Goal: Book appointment/travel/reservation

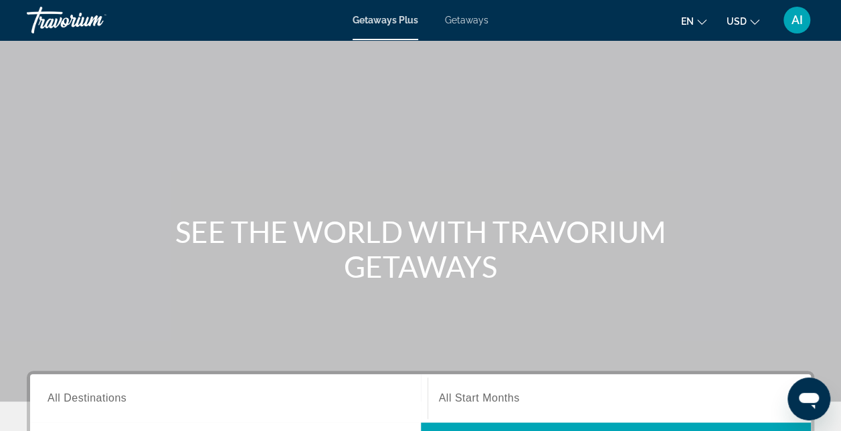
scroll to position [201, 0]
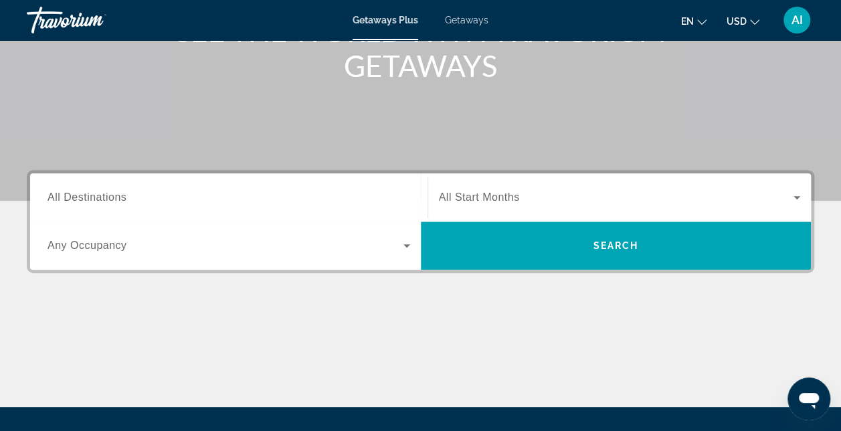
click at [62, 191] on span "All Destinations" at bounding box center [86, 196] width 79 height 11
click at [62, 190] on input "Destination All Destinations" at bounding box center [228, 198] width 363 height 16
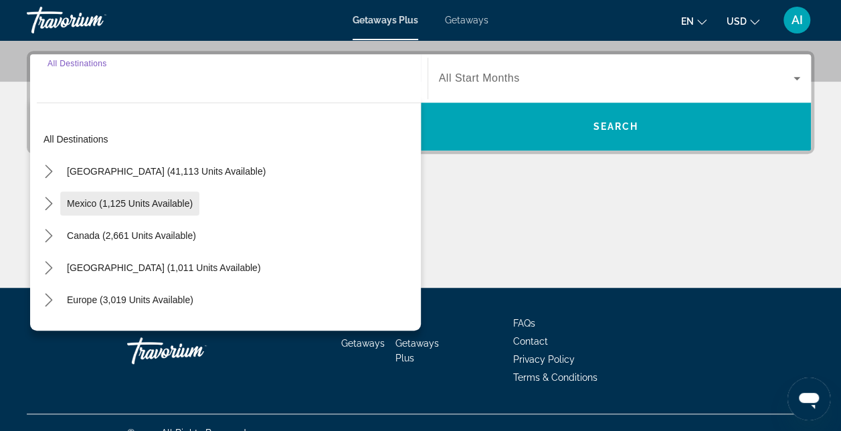
scroll to position [326, 0]
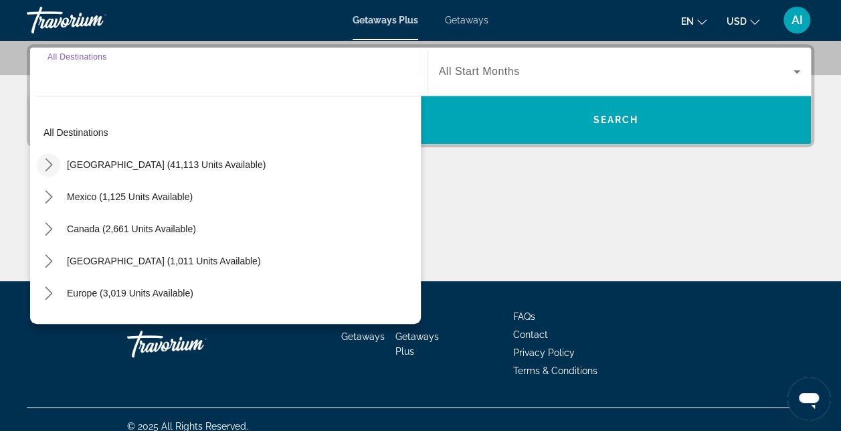
click at [46, 162] on icon "Toggle United States (41,113 units available) submenu" at bounding box center [48, 164] width 13 height 13
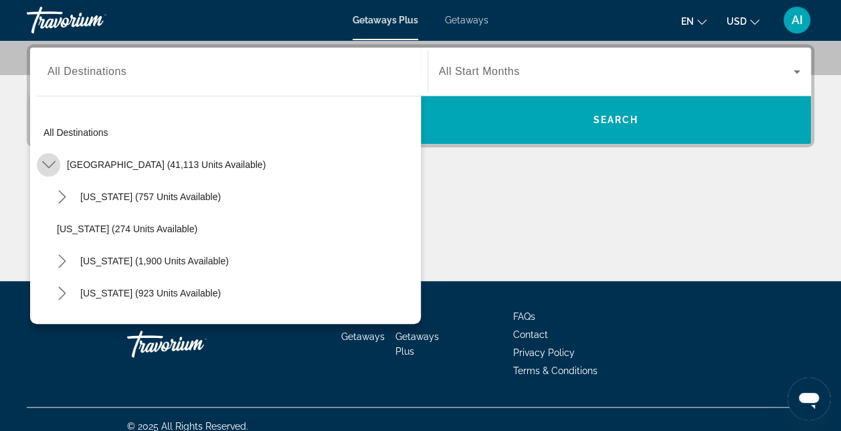
scroll to position [39, 0]
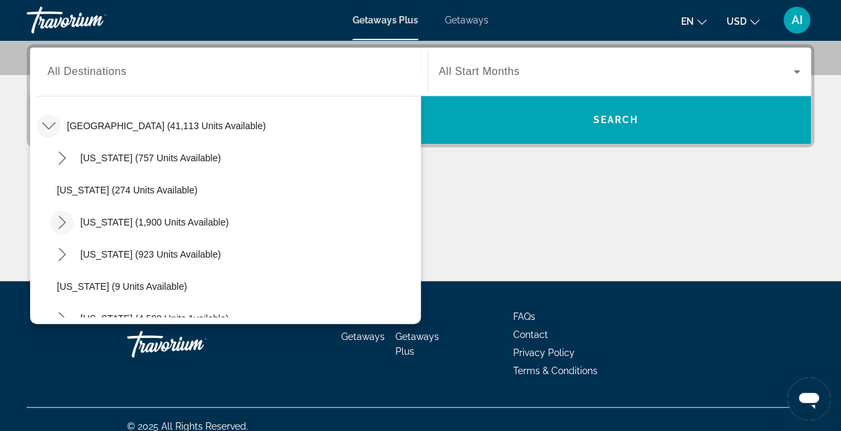
click at [63, 217] on icon "Toggle California (1,900 units available) submenu" at bounding box center [62, 221] width 13 height 13
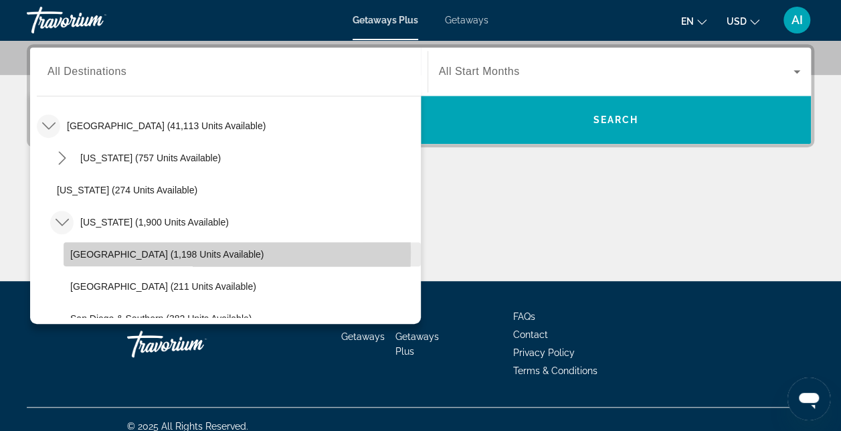
click at [131, 252] on span "Lake Tahoe (1,198 units available)" at bounding box center [166, 254] width 193 height 11
type input "**********"
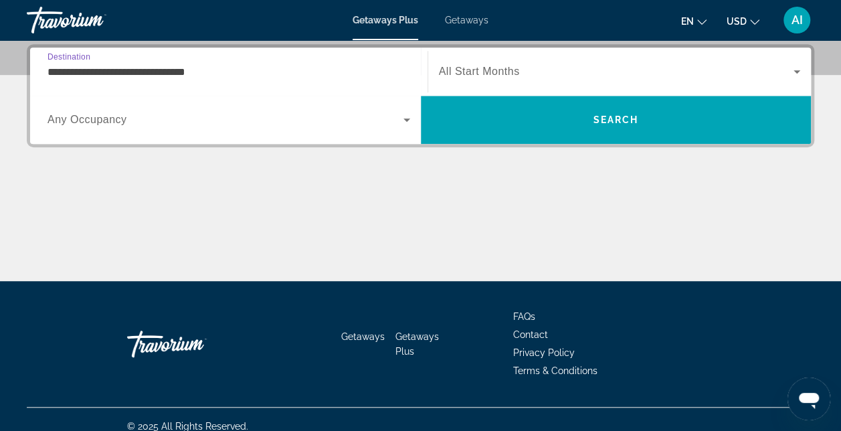
click at [405, 121] on icon "Search widget" at bounding box center [407, 120] width 16 height 16
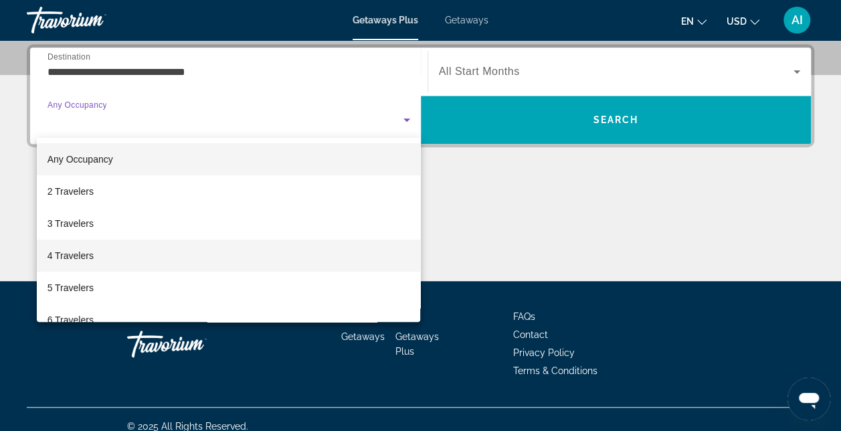
click at [108, 254] on mat-option "4 Travelers" at bounding box center [229, 255] width 384 height 32
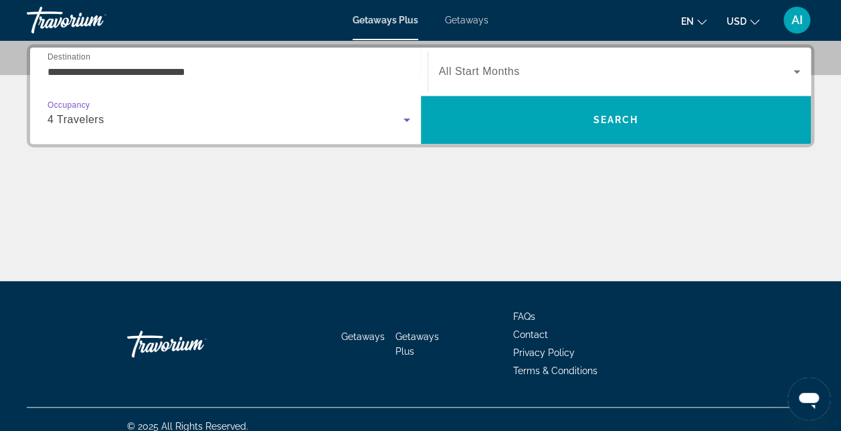
click at [780, 68] on span "Search widget" at bounding box center [616, 72] width 355 height 16
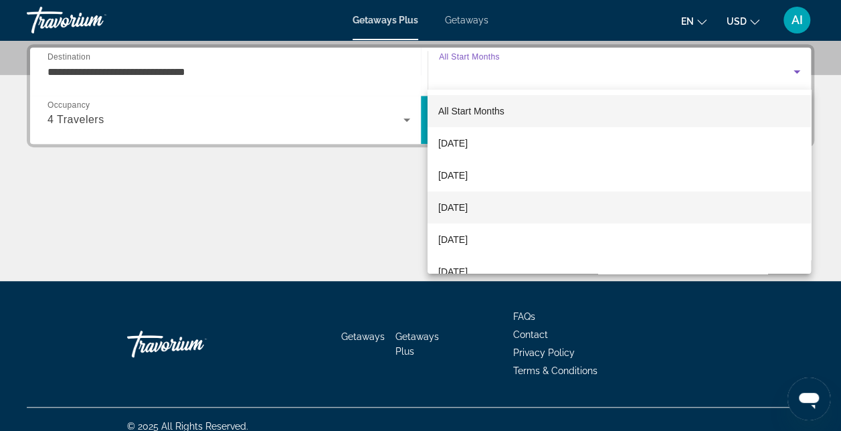
click at [515, 209] on mat-option "[DATE]" at bounding box center [618, 207] width 383 height 32
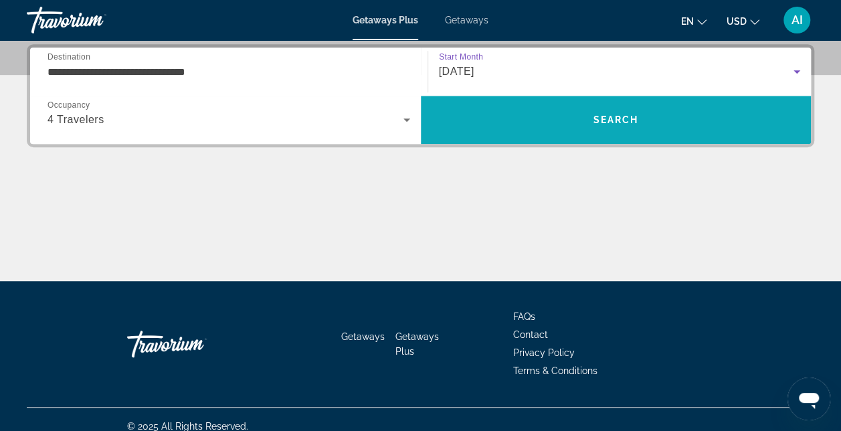
click at [631, 120] on span "Search" at bounding box center [615, 119] width 45 height 11
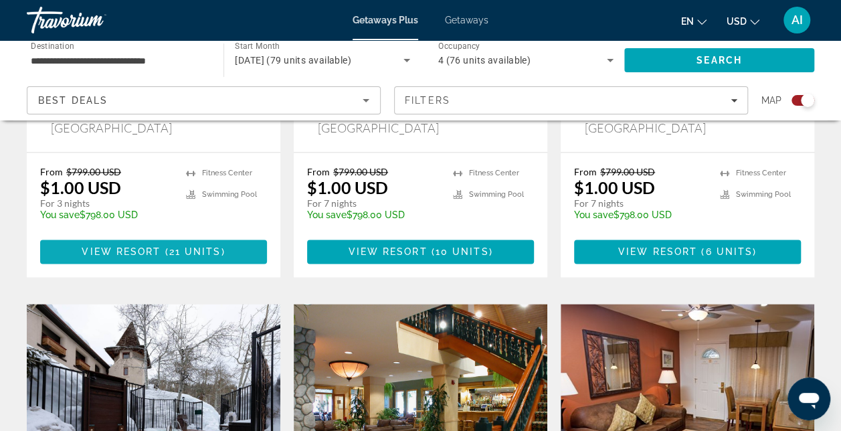
scroll to position [1003, 0]
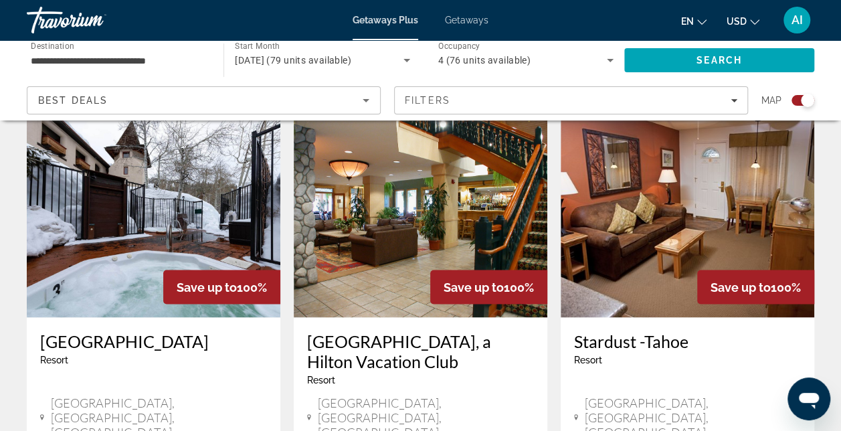
click at [348, 189] on img "Main content" at bounding box center [421, 210] width 254 height 214
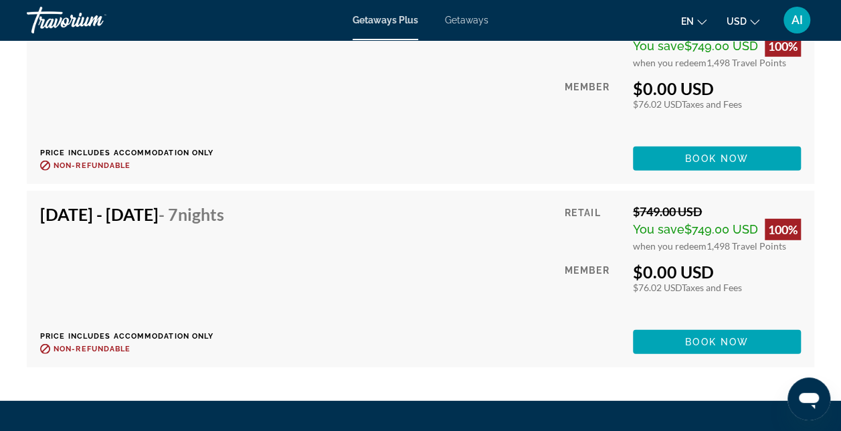
scroll to position [4348, 0]
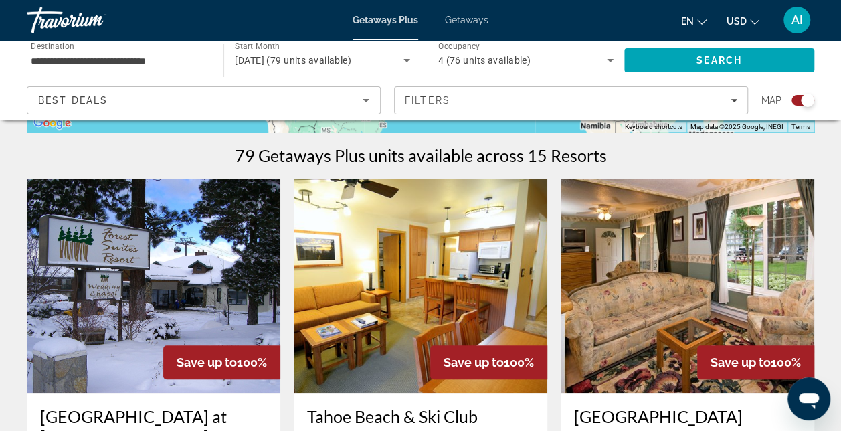
scroll to position [535, 0]
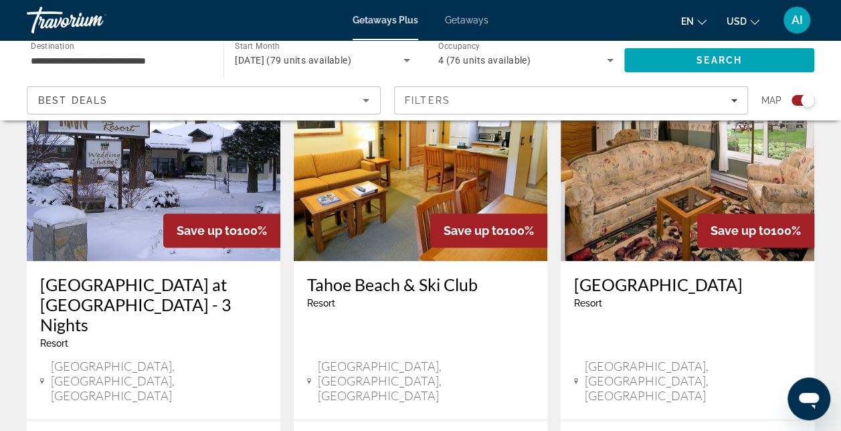
click at [399, 199] on img "Main content" at bounding box center [421, 154] width 254 height 214
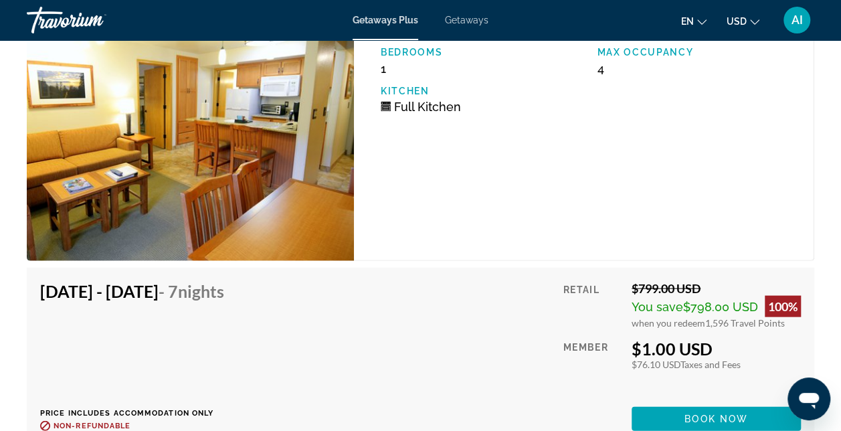
scroll to position [3947, 0]
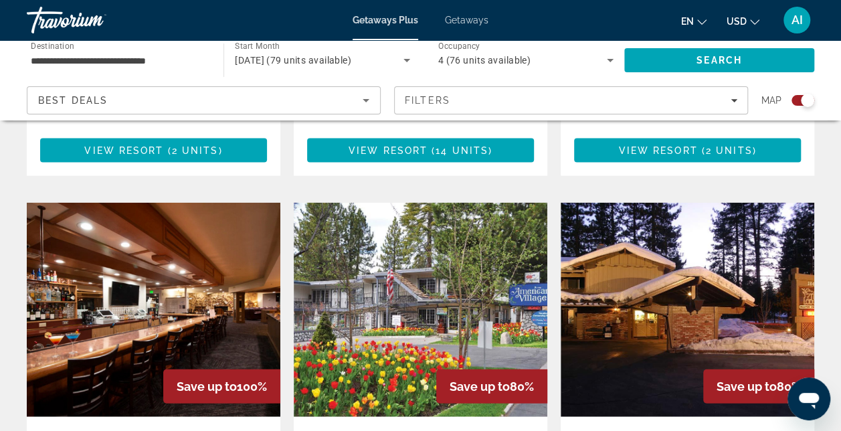
scroll to position [1405, 0]
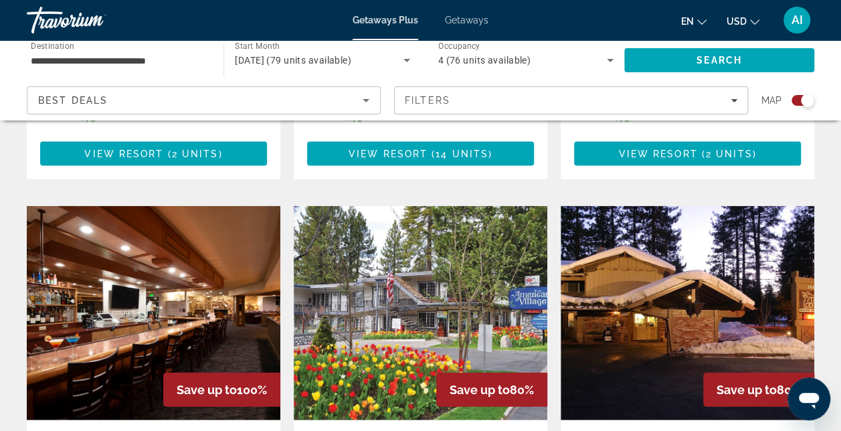
click at [106, 215] on img "Main content" at bounding box center [154, 313] width 254 height 214
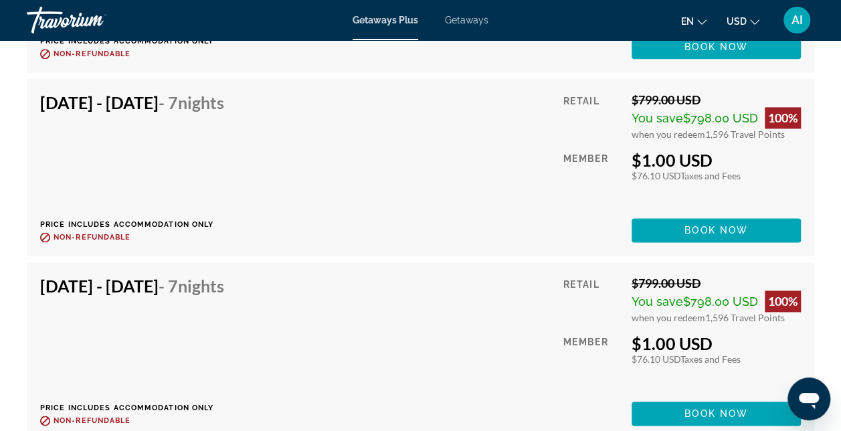
scroll to position [3272, 0]
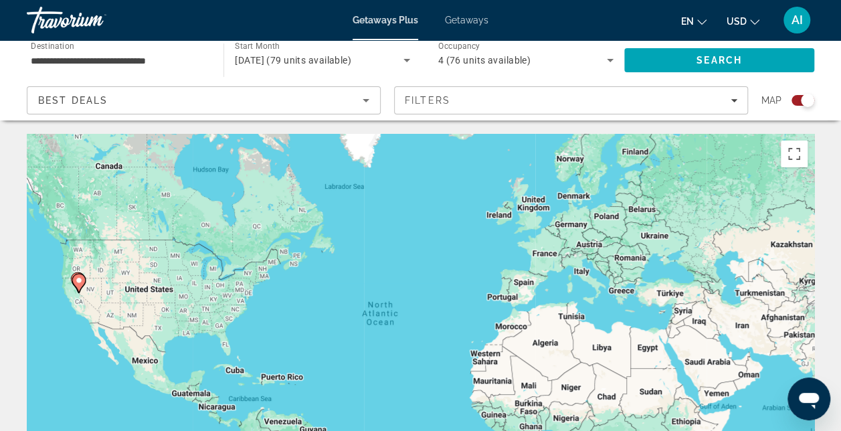
click at [37, 58] on input "**********" at bounding box center [118, 61] width 175 height 16
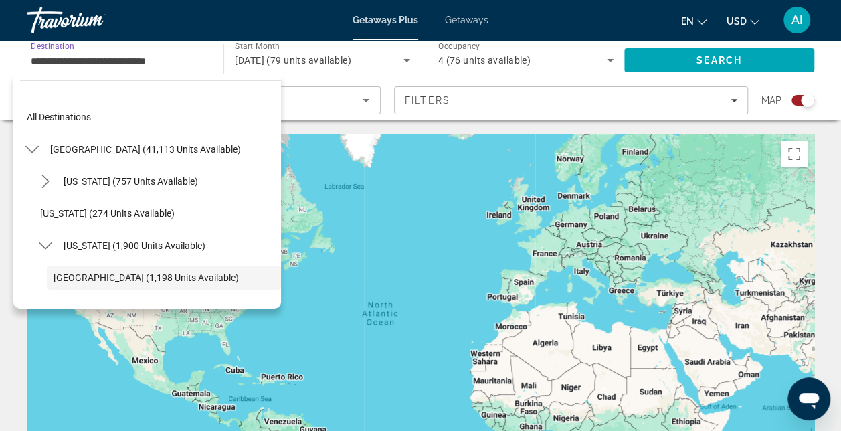
scroll to position [80, 0]
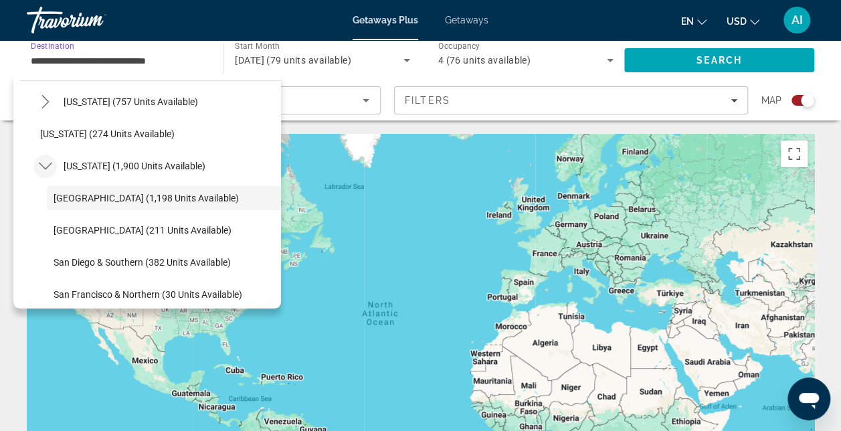
click at [44, 164] on icon "Toggle California (1,900 units available) submenu" at bounding box center [45, 165] width 13 height 13
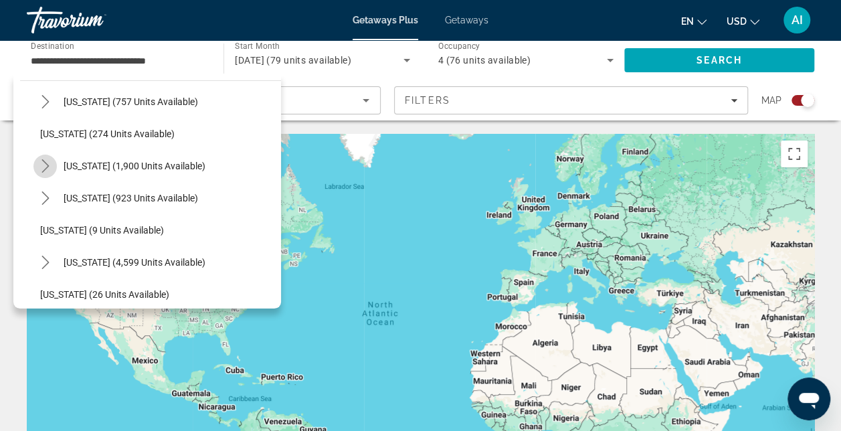
click at [47, 159] on icon "Toggle California (1,900 units available) submenu" at bounding box center [45, 165] width 13 height 13
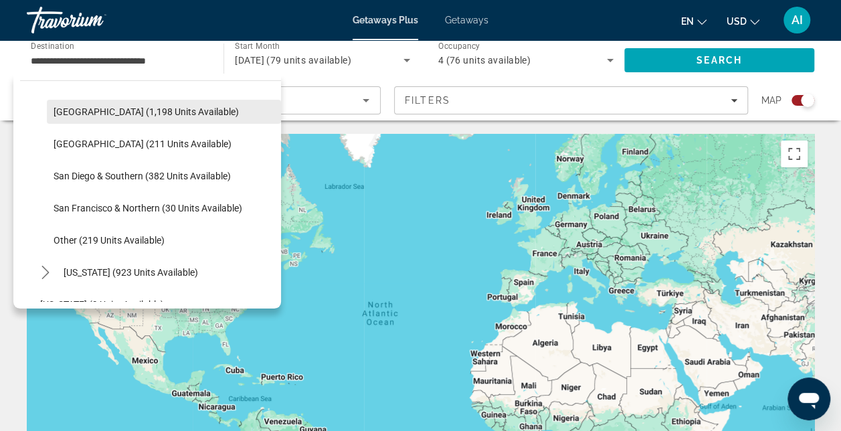
scroll to position [213, 0]
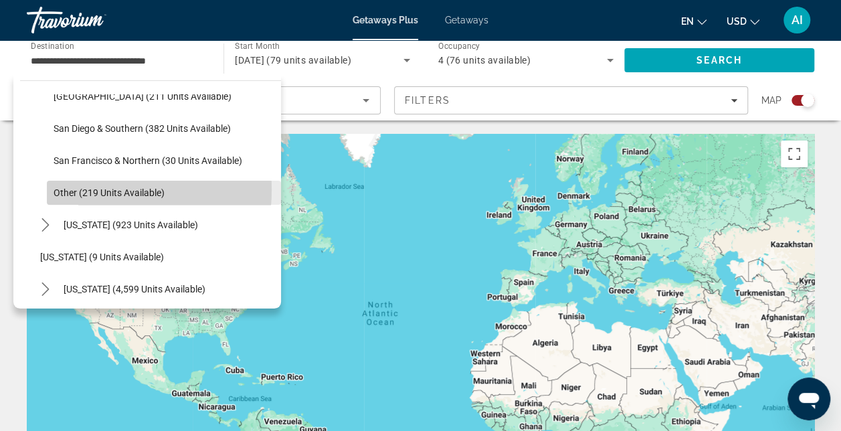
click at [90, 189] on span "Other (219 units available)" at bounding box center [109, 192] width 111 height 11
type input "**********"
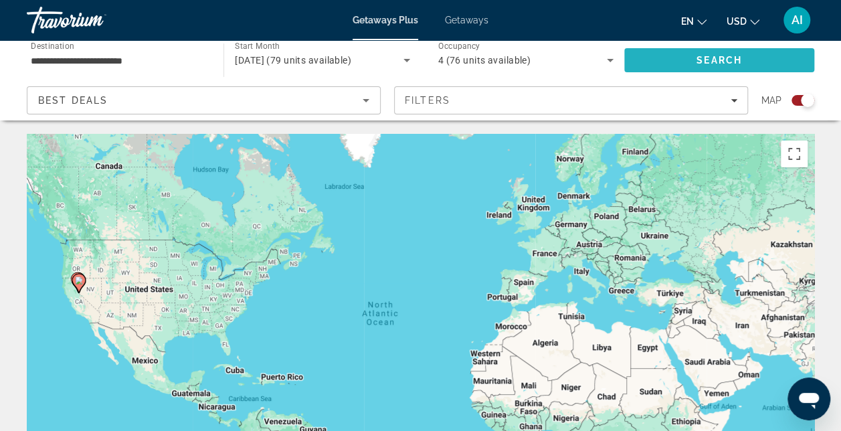
click at [688, 61] on span "Search" at bounding box center [719, 60] width 190 height 32
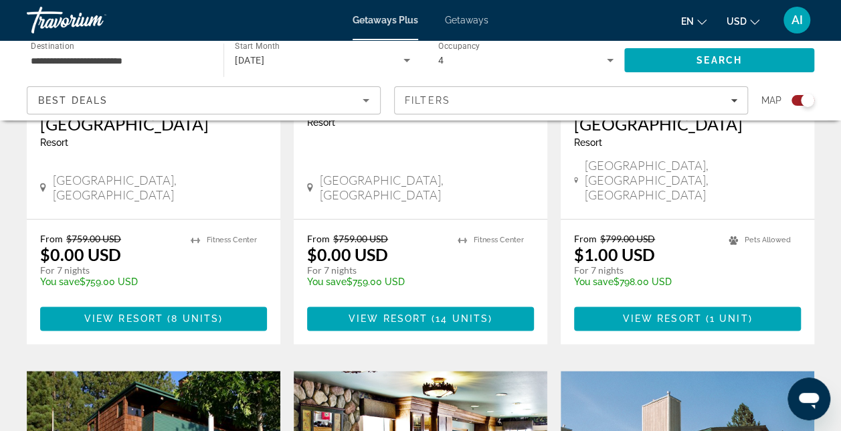
scroll to position [515, 0]
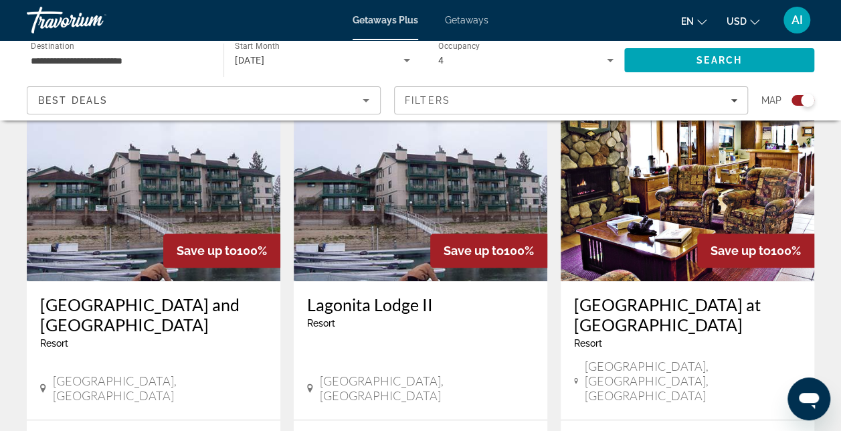
click at [98, 260] on img "Main content" at bounding box center [154, 174] width 254 height 214
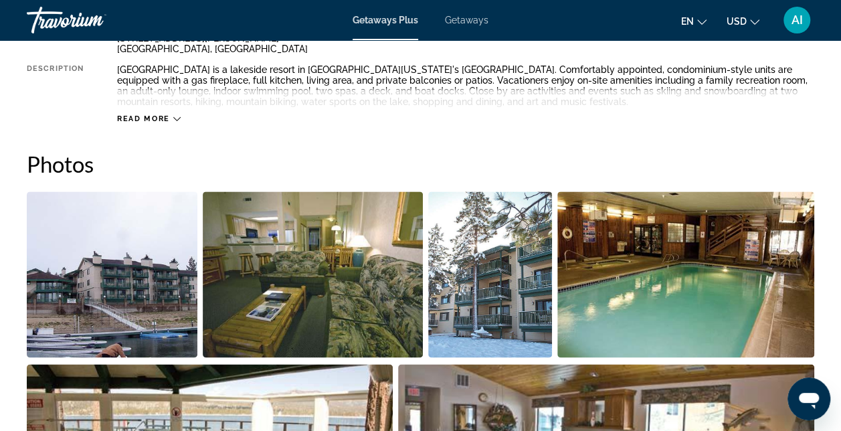
scroll to position [268, 0]
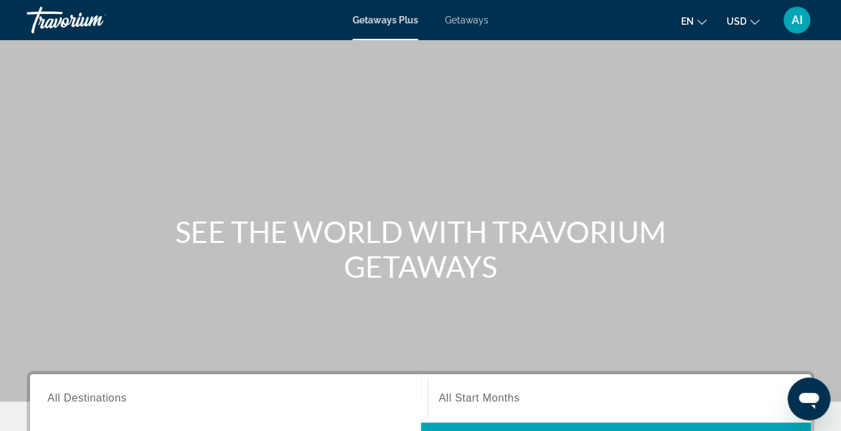
click at [452, 17] on span "Getaways" at bounding box center [466, 20] width 43 height 11
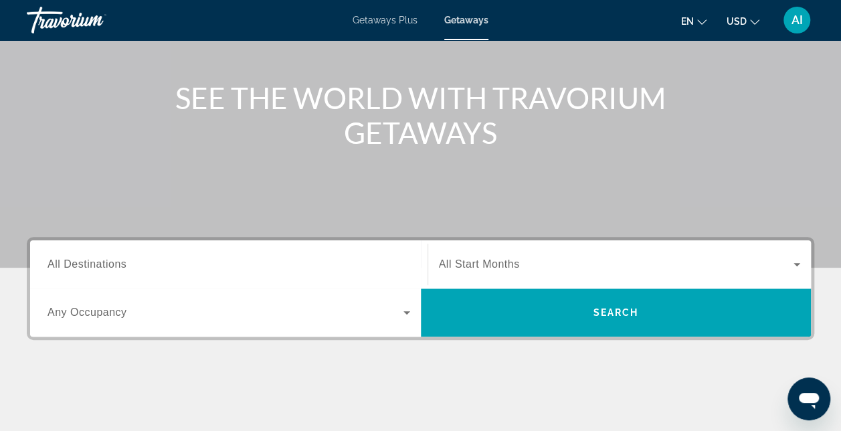
click at [53, 270] on span "All Destinations" at bounding box center [86, 263] width 79 height 11
click at [53, 270] on input "Destination All Destinations" at bounding box center [228, 265] width 363 height 16
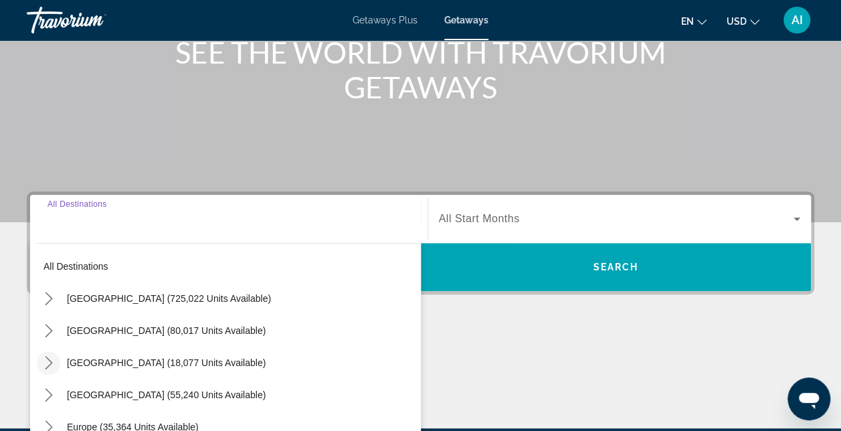
scroll to position [326, 0]
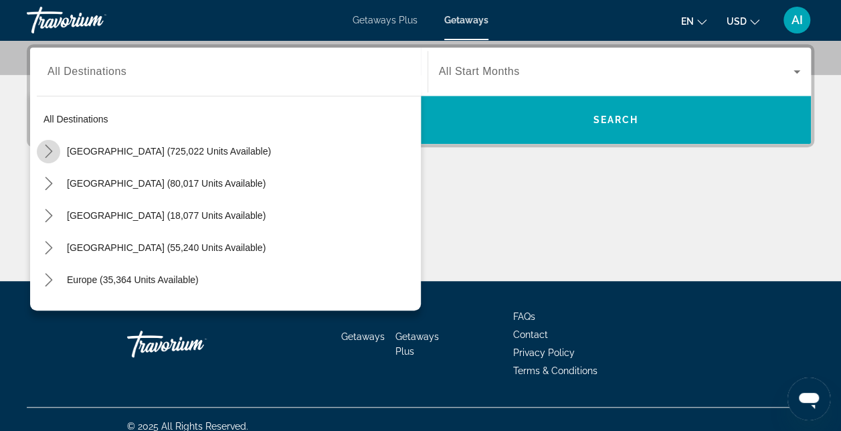
click at [49, 151] on icon "Toggle United States (725,022 units available) submenu" at bounding box center [48, 150] width 7 height 13
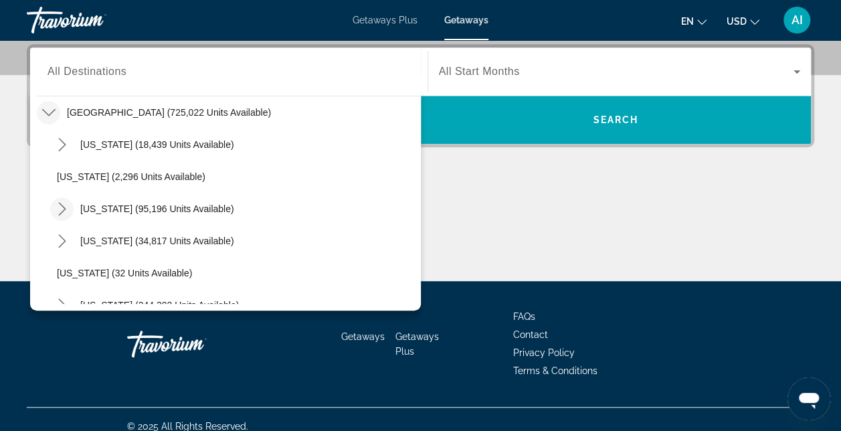
click at [59, 205] on icon "Toggle California (95,196 units available) submenu" at bounding box center [62, 208] width 13 height 13
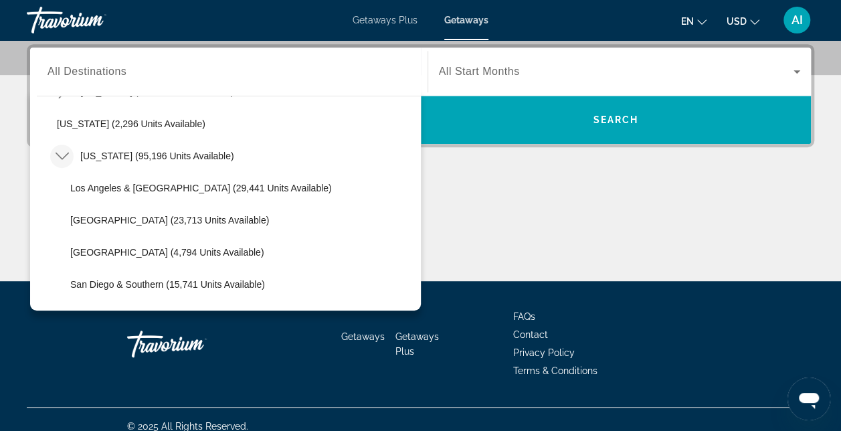
scroll to position [173, 0]
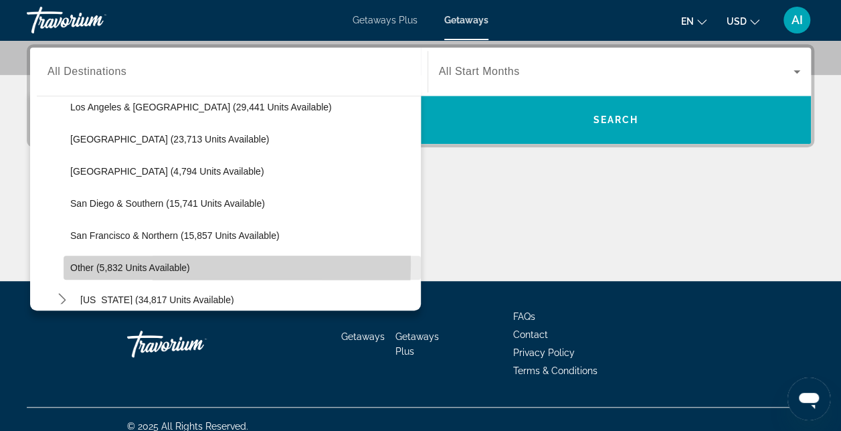
click at [111, 262] on span "Other (5,832 units available)" at bounding box center [130, 267] width 120 height 11
type input "**********"
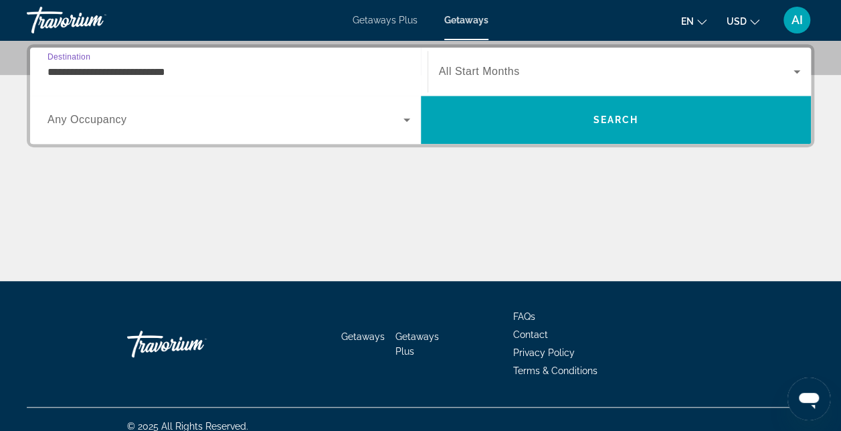
click at [265, 124] on span "Search widget" at bounding box center [225, 120] width 356 height 16
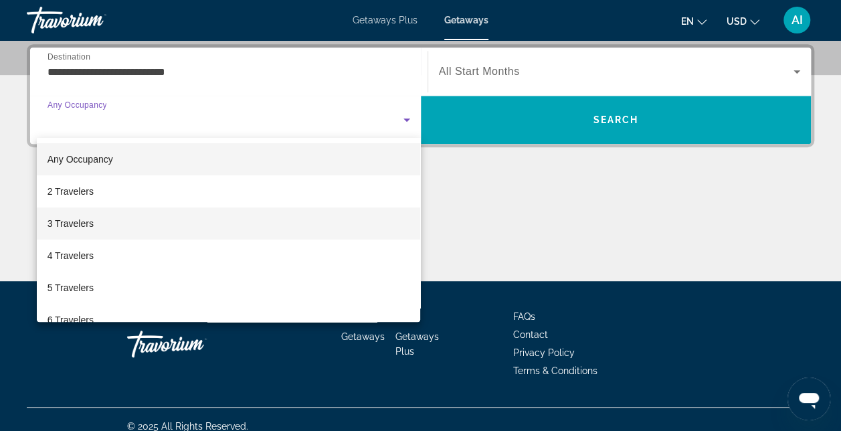
click at [100, 219] on mat-option "3 Travelers" at bounding box center [229, 223] width 384 height 32
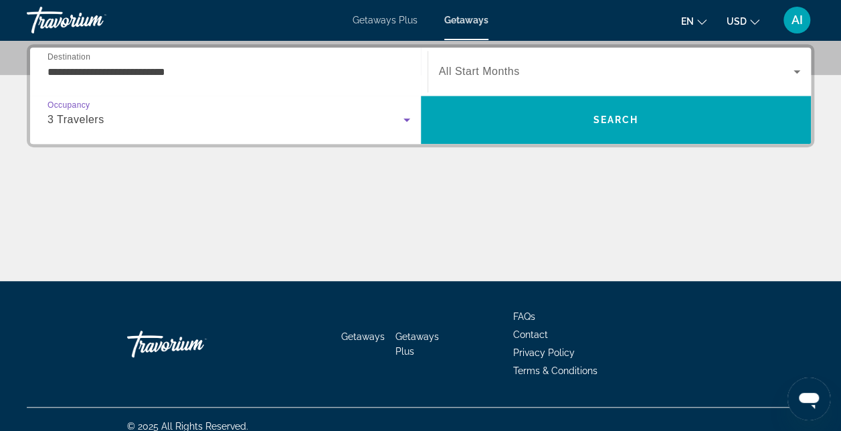
click at [795, 64] on icon "Search widget" at bounding box center [797, 72] width 16 height 16
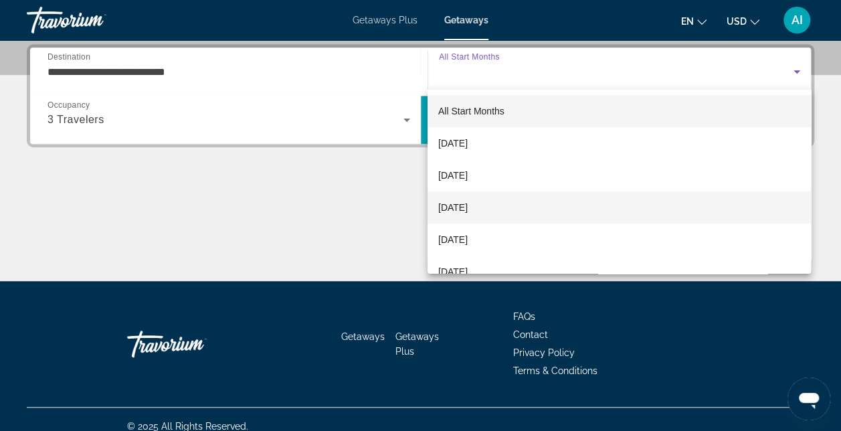
click at [526, 203] on mat-option "[DATE]" at bounding box center [618, 207] width 383 height 32
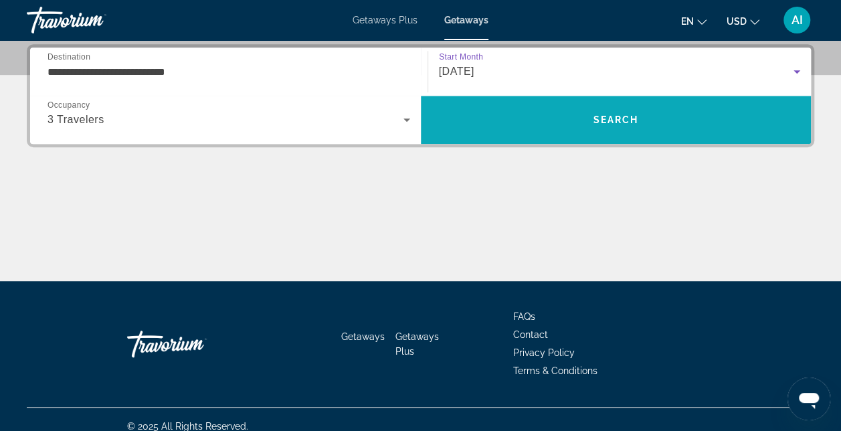
click at [492, 130] on span "Search" at bounding box center [616, 120] width 391 height 32
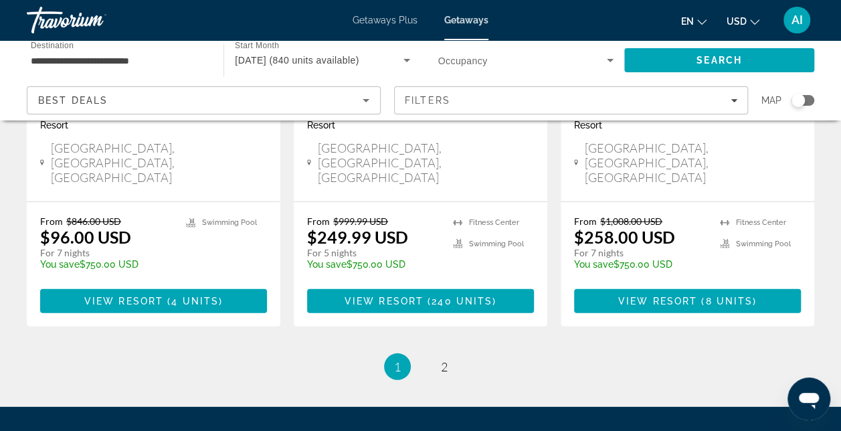
scroll to position [1812, 0]
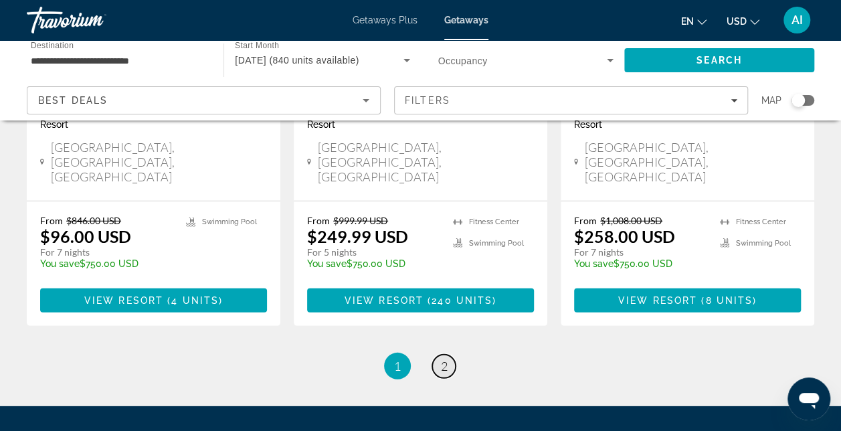
click at [447, 359] on span "2" at bounding box center [444, 366] width 7 height 15
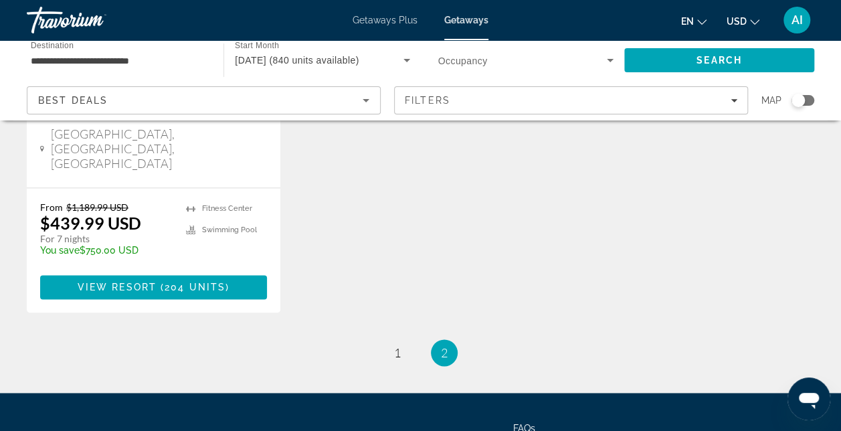
scroll to position [883, 0]
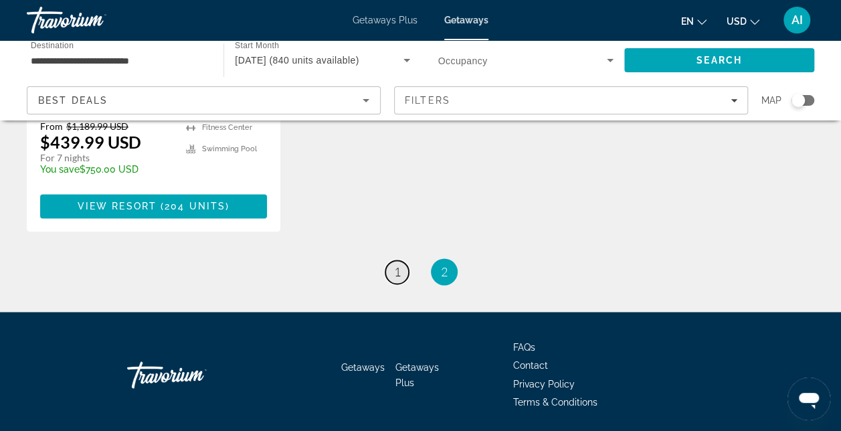
click at [394, 264] on span "1" at bounding box center [397, 271] width 7 height 15
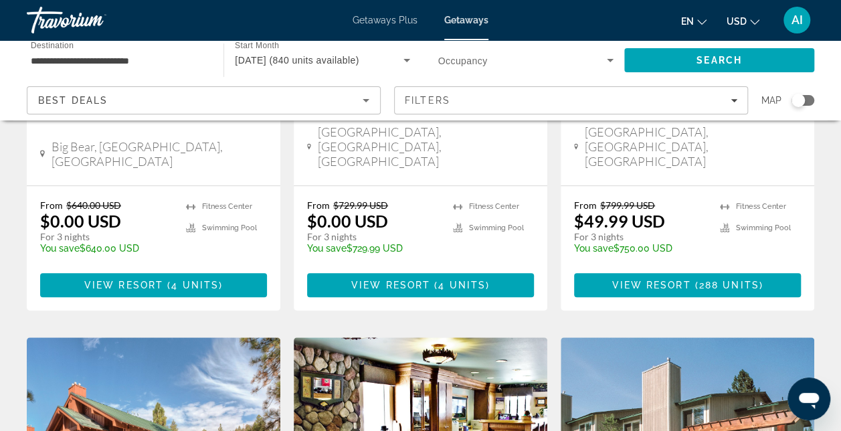
scroll to position [134, 0]
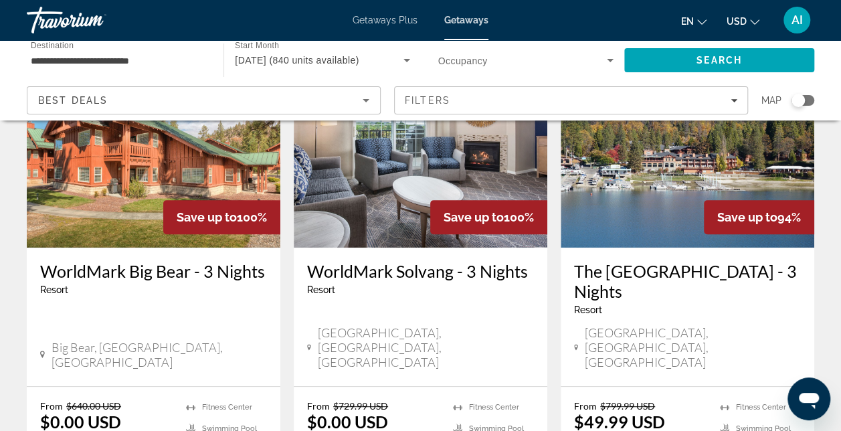
click at [68, 56] on input "**********" at bounding box center [118, 61] width 175 height 16
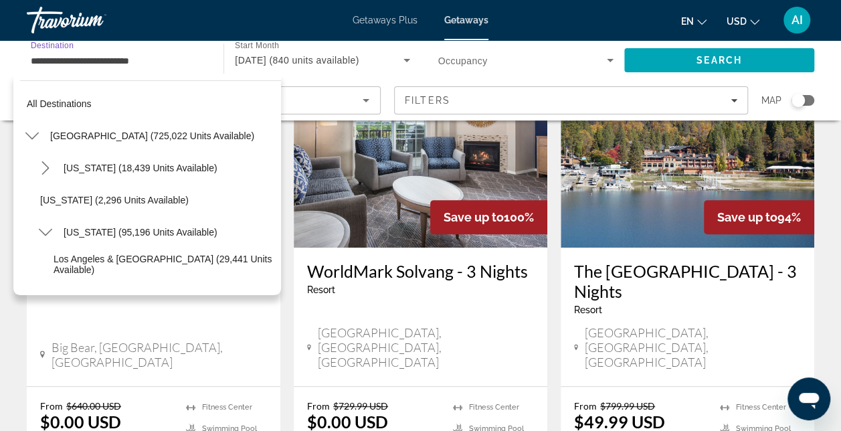
scroll to position [240, 0]
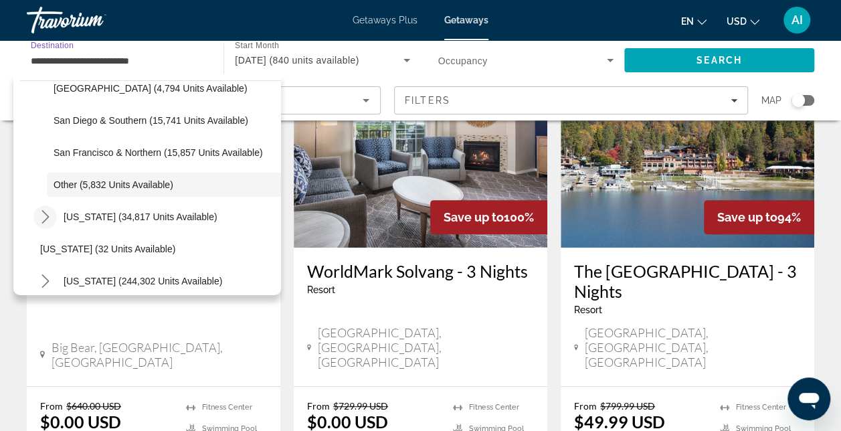
click at [45, 217] on icon "Toggle Colorado (34,817 units available) submenu" at bounding box center [45, 216] width 13 height 13
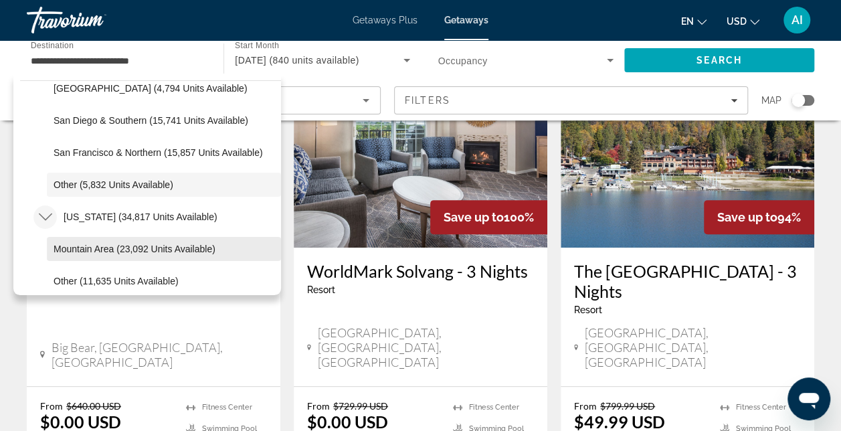
click at [92, 243] on span "Mountain Area (23,092 units available)" at bounding box center [135, 248] width 162 height 11
type input "**********"
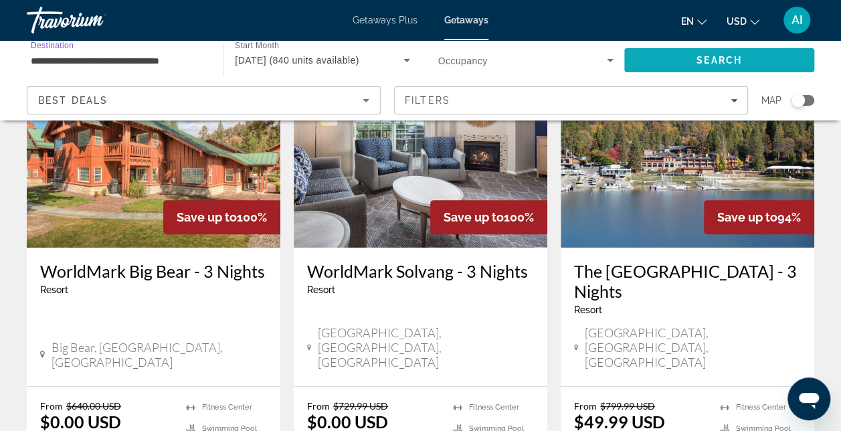
click at [696, 56] on span "Search" at bounding box center [718, 60] width 45 height 11
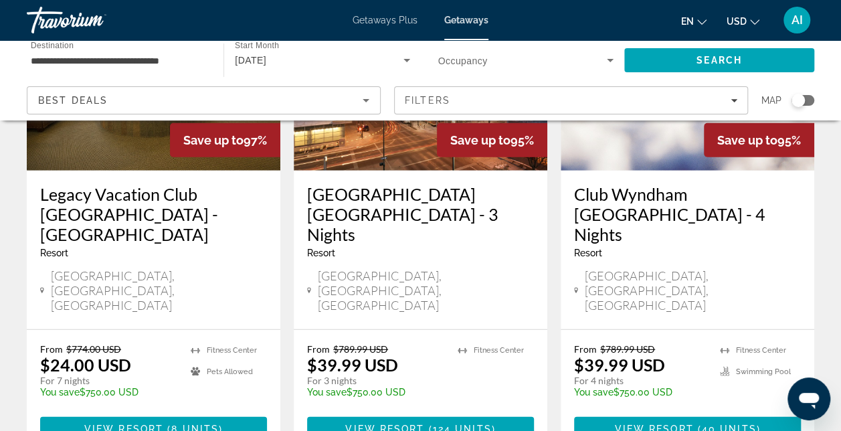
scroll to position [1806, 0]
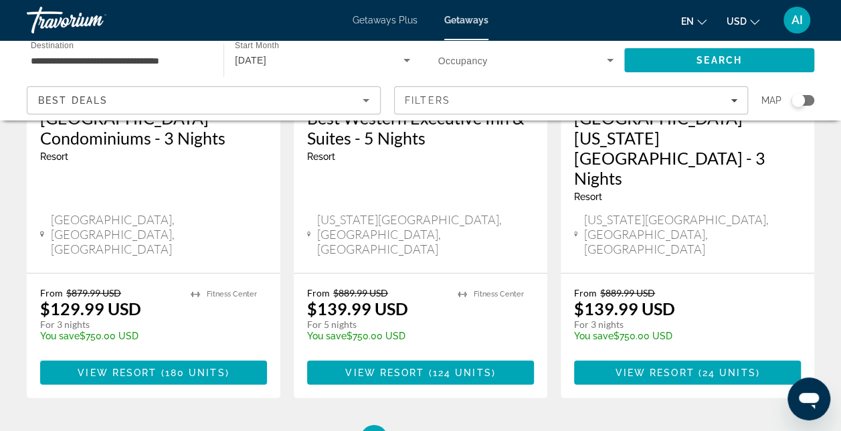
scroll to position [1853, 0]
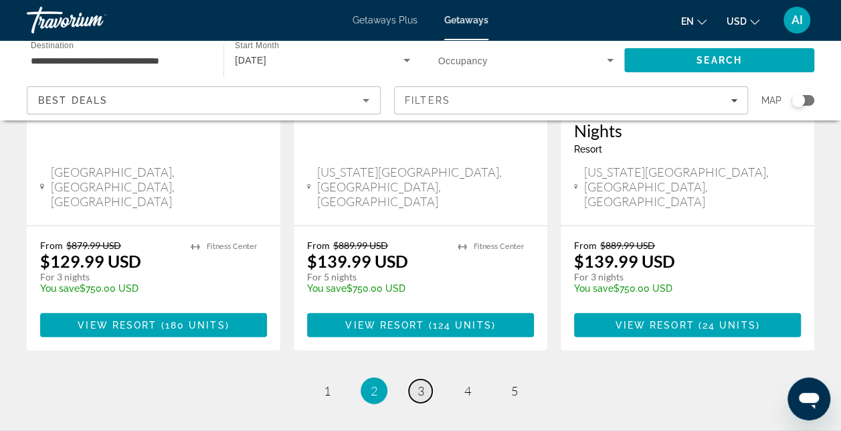
click at [420, 383] on span "3" at bounding box center [420, 390] width 7 height 15
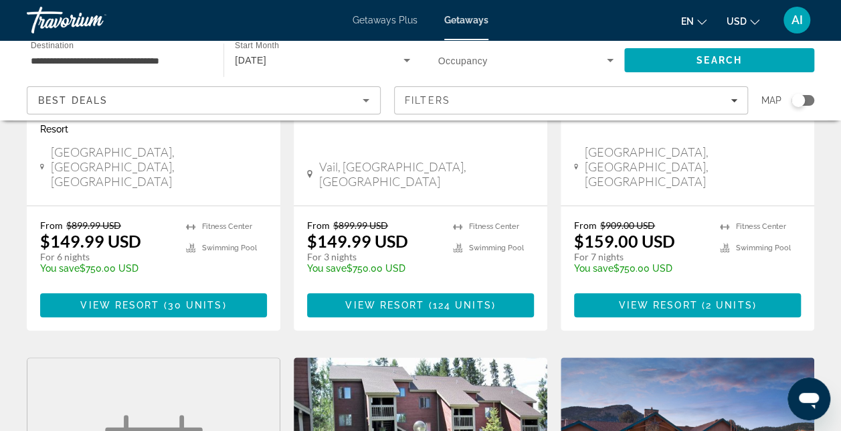
scroll to position [201, 0]
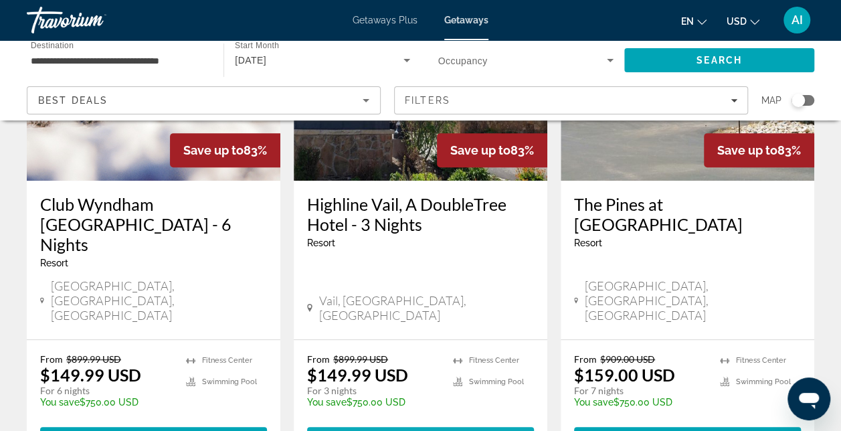
click at [428, 430] on span "( 124 units )" at bounding box center [459, 438] width 71 height 11
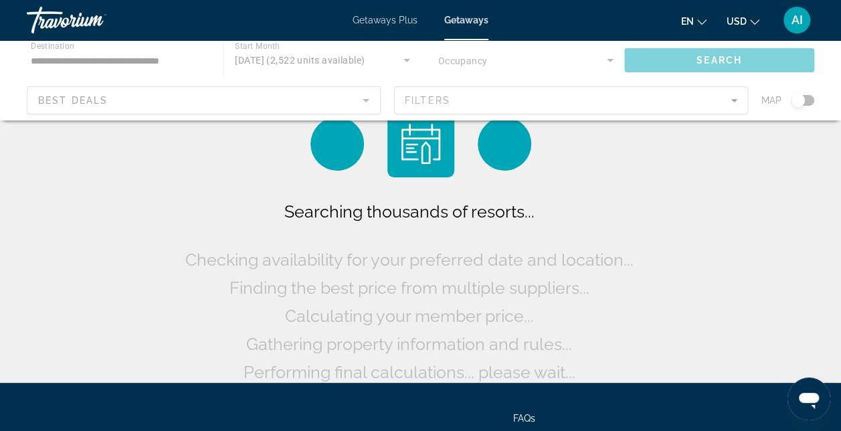
click at [68, 58] on div "Main content" at bounding box center [420, 80] width 841 height 80
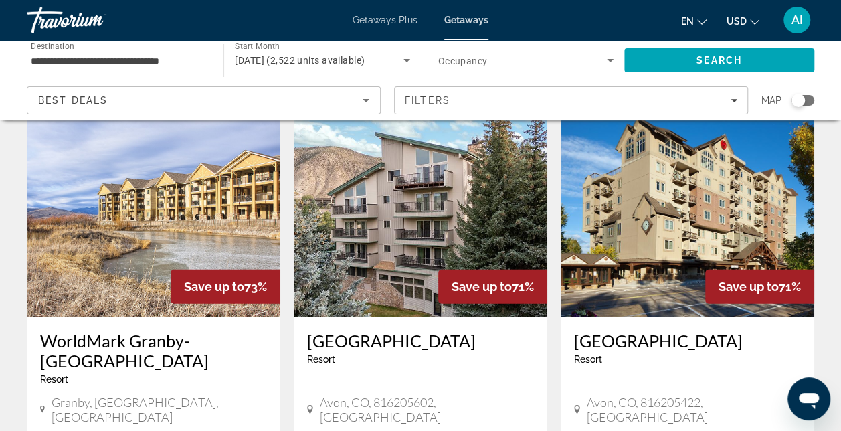
scroll to position [1739, 0]
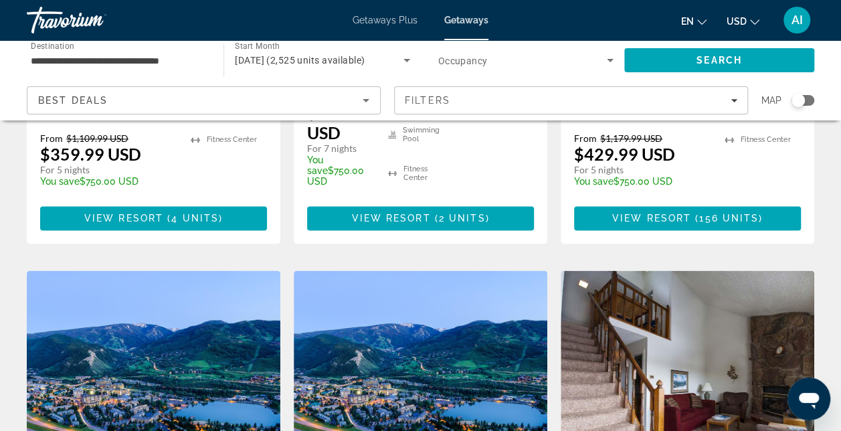
scroll to position [470, 0]
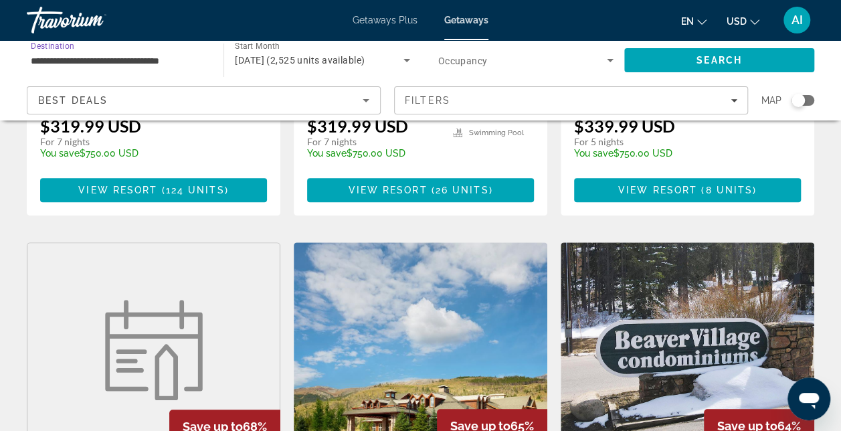
click at [88, 59] on input "**********" at bounding box center [118, 61] width 175 height 16
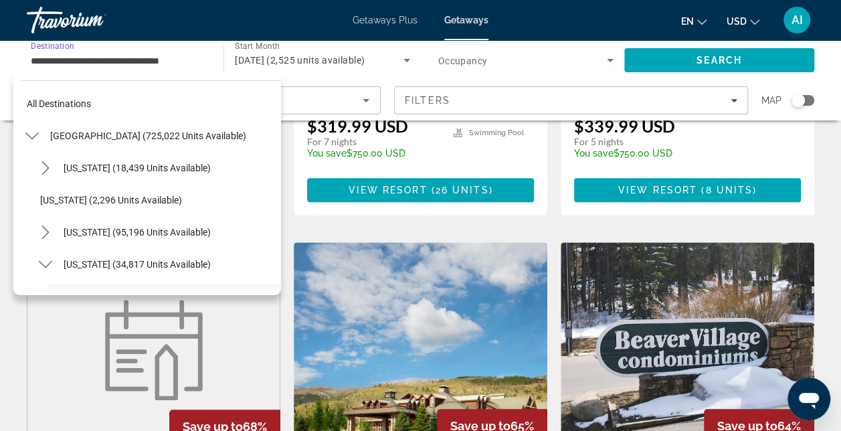
scroll to position [112, 0]
